Goal: Task Accomplishment & Management: Use online tool/utility

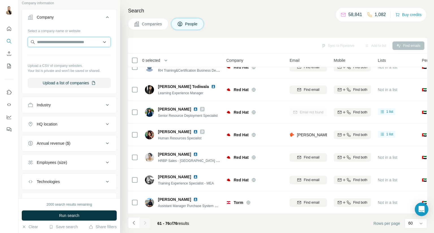
click at [58, 43] on input "text" at bounding box center [69, 42] width 83 height 10
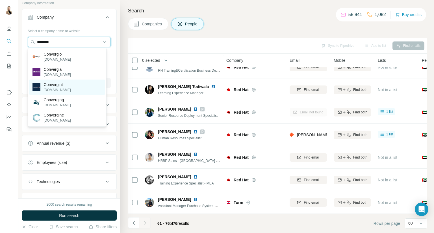
type input "********"
click at [54, 91] on p "[DOMAIN_NAME]" at bounding box center [57, 90] width 27 height 5
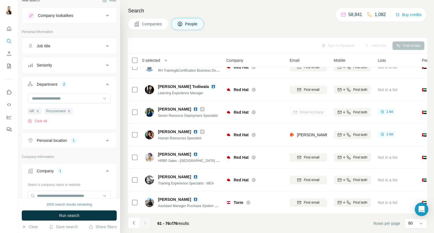
scroll to position [23, 0]
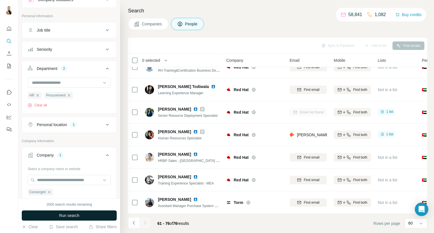
click at [72, 213] on span "Run search" at bounding box center [69, 216] width 20 height 6
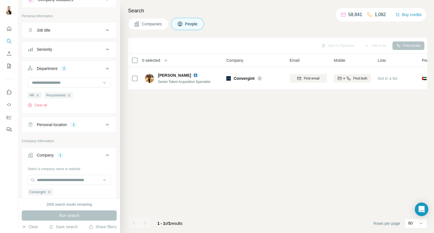
scroll to position [0, 0]
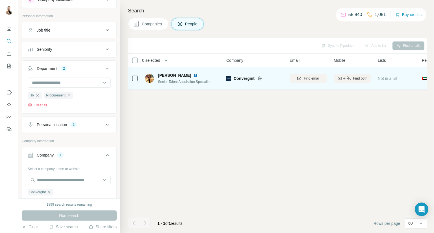
click at [193, 76] on img at bounding box center [195, 75] width 5 height 5
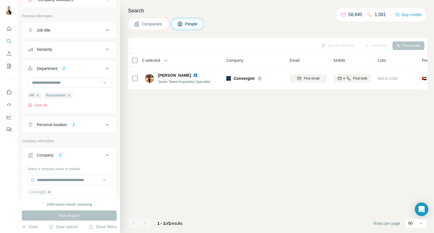
click at [49, 192] on icon "button" at bounding box center [49, 192] width 3 height 3
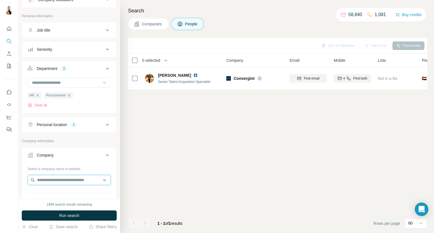
click at [70, 180] on input "text" at bounding box center [69, 180] width 83 height 10
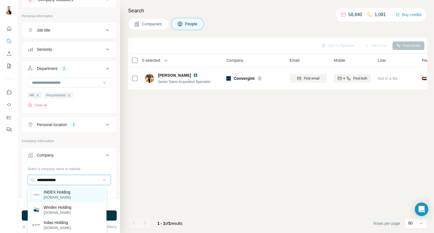
type input "**********"
click at [59, 191] on p "INDEX Holding" at bounding box center [57, 193] width 27 height 6
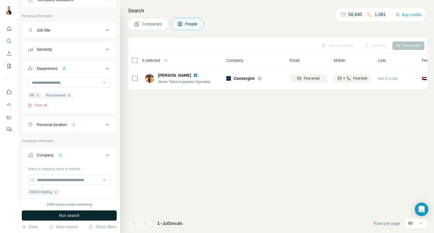
click at [69, 213] on span "Run search" at bounding box center [69, 216] width 20 height 6
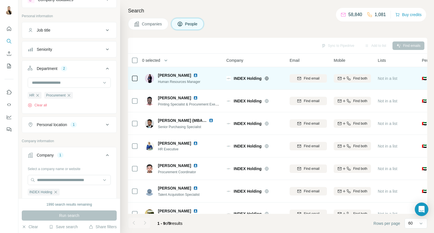
scroll to position [42, 0]
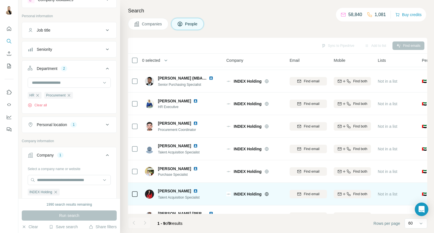
click at [197, 190] on img at bounding box center [195, 191] width 5 height 5
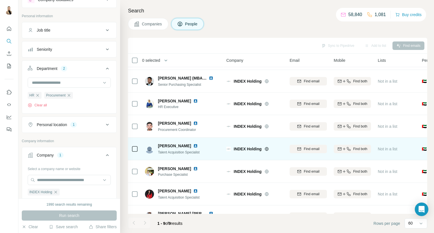
click at [193, 145] on img at bounding box center [195, 146] width 5 height 5
